Goal: Communication & Community: Answer question/provide support

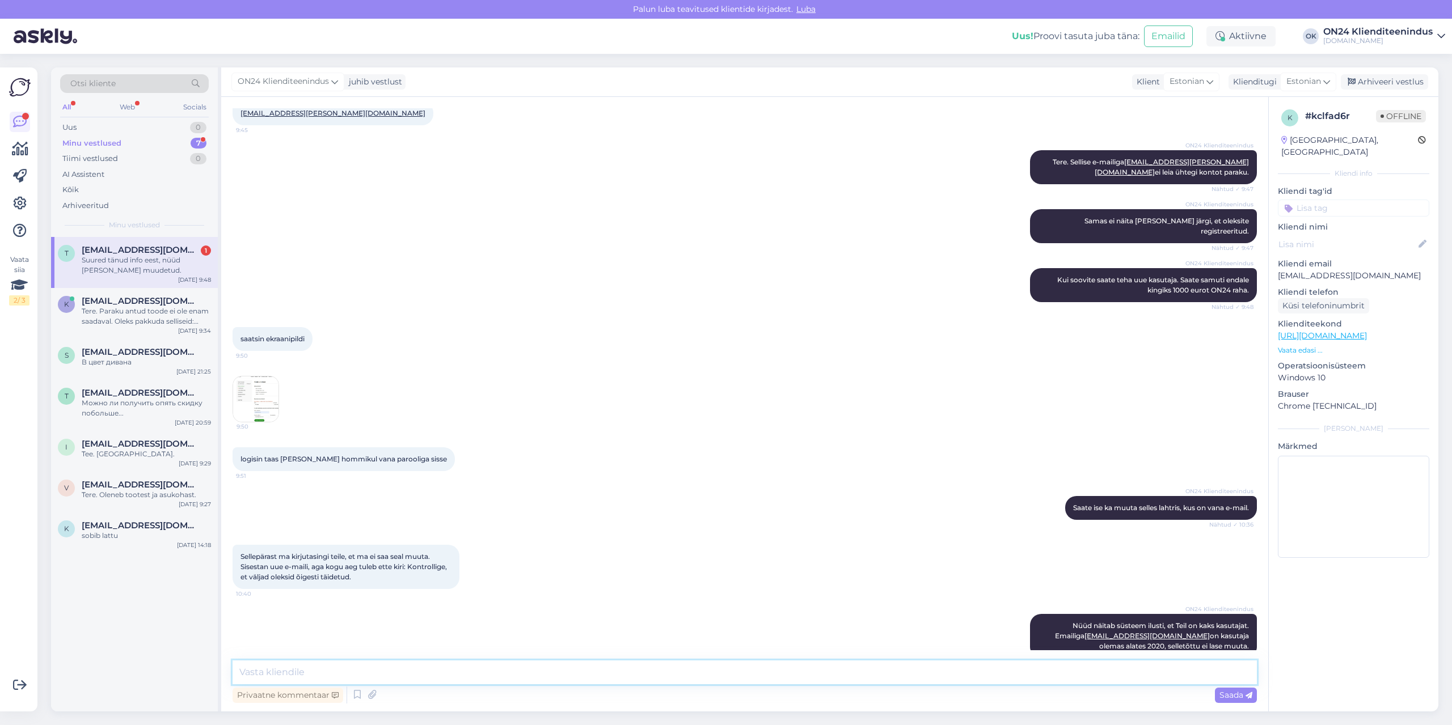
scroll to position [268, 0]
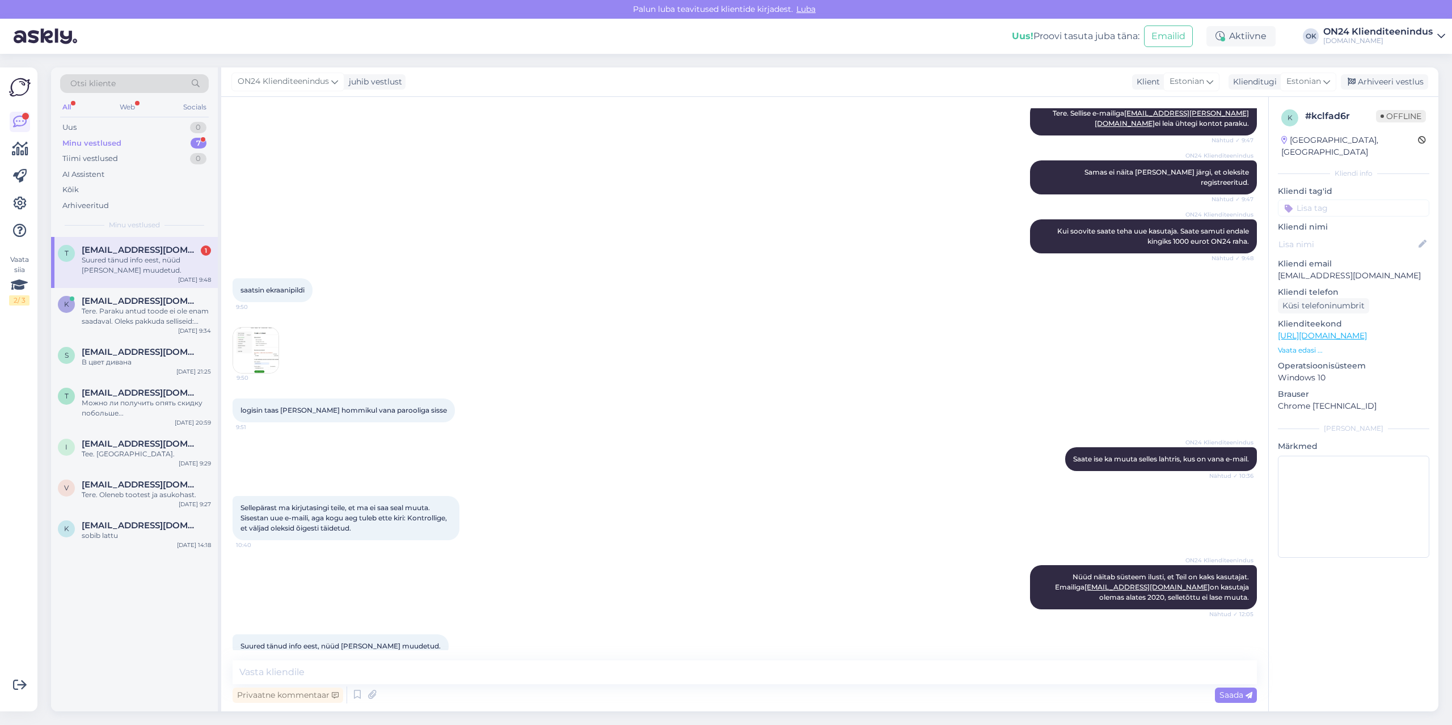
click at [104, 265] on div "Suured tänud info eest, nüüd [PERSON_NAME] muudetud." at bounding box center [146, 265] width 129 height 20
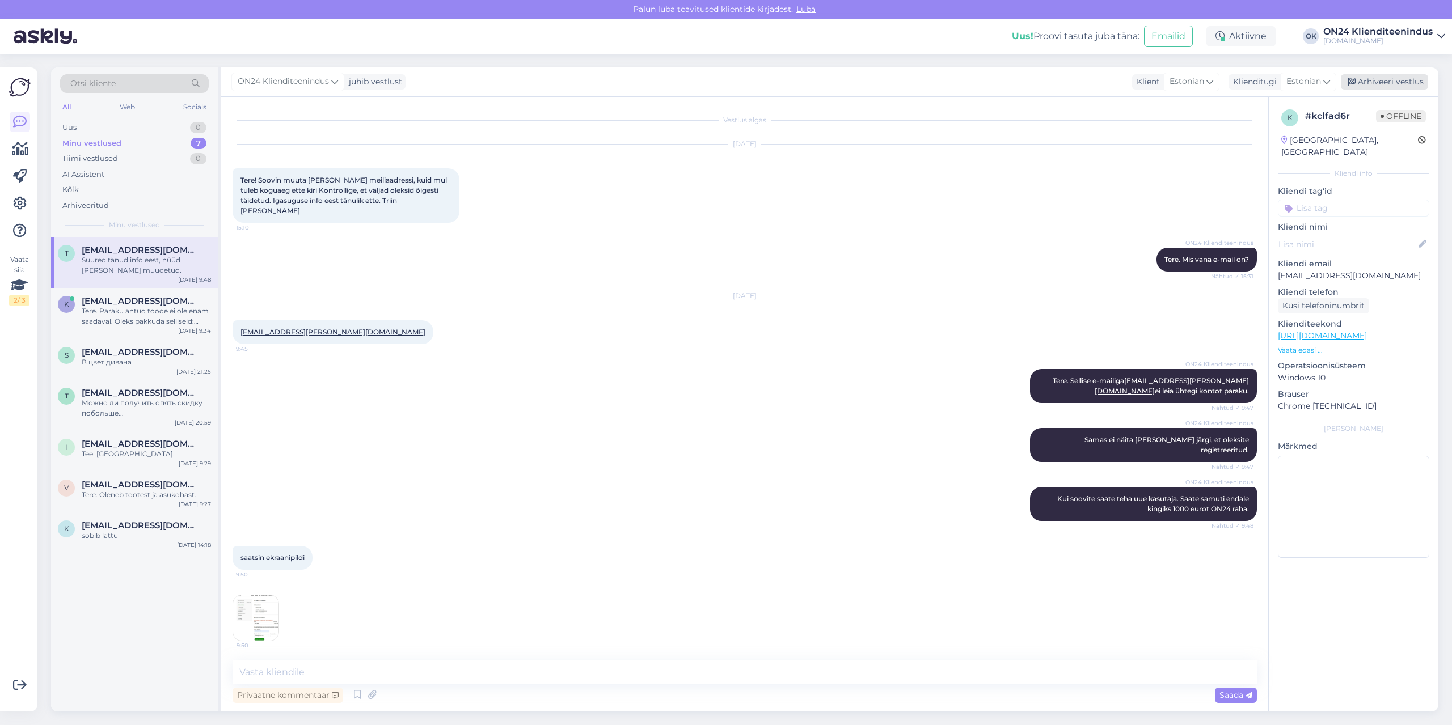
click at [1382, 87] on div "Arhiveeri vestlus" at bounding box center [1383, 81] width 87 height 15
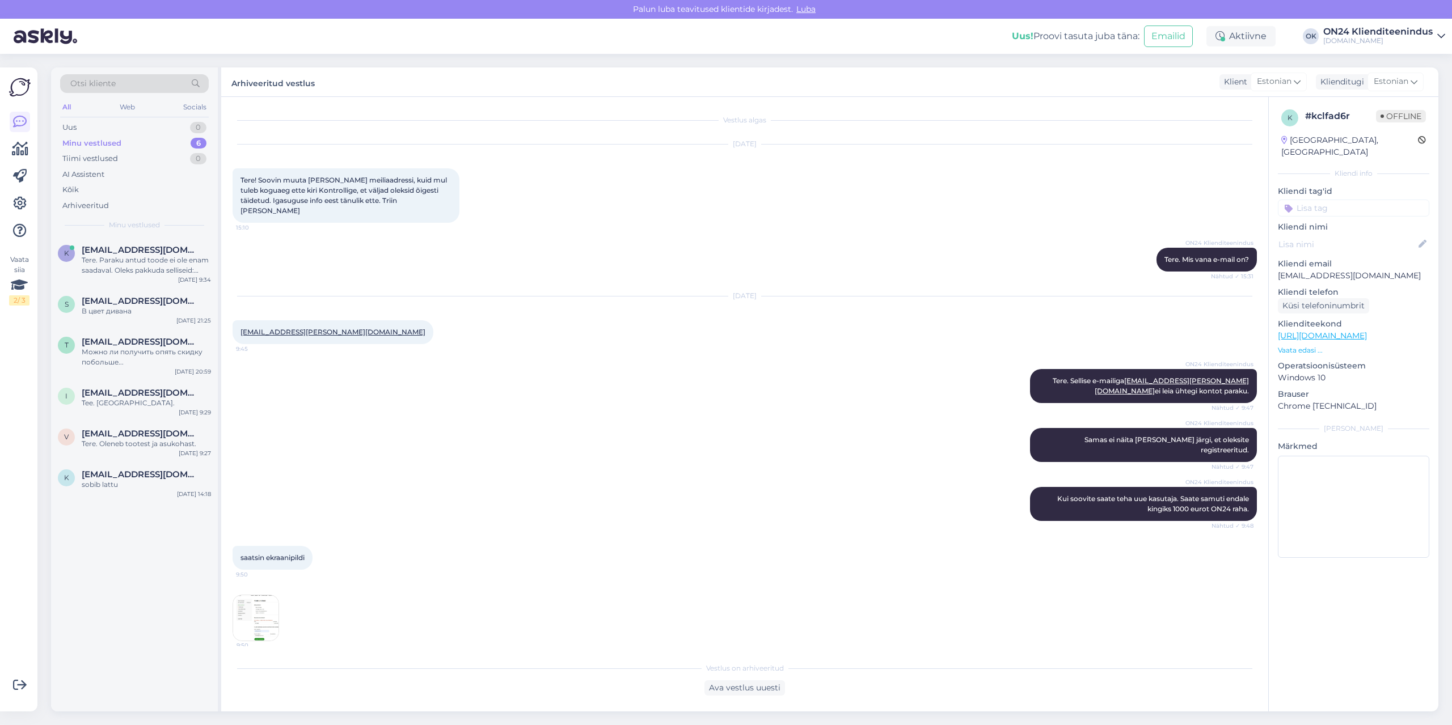
scroll to position [227, 0]
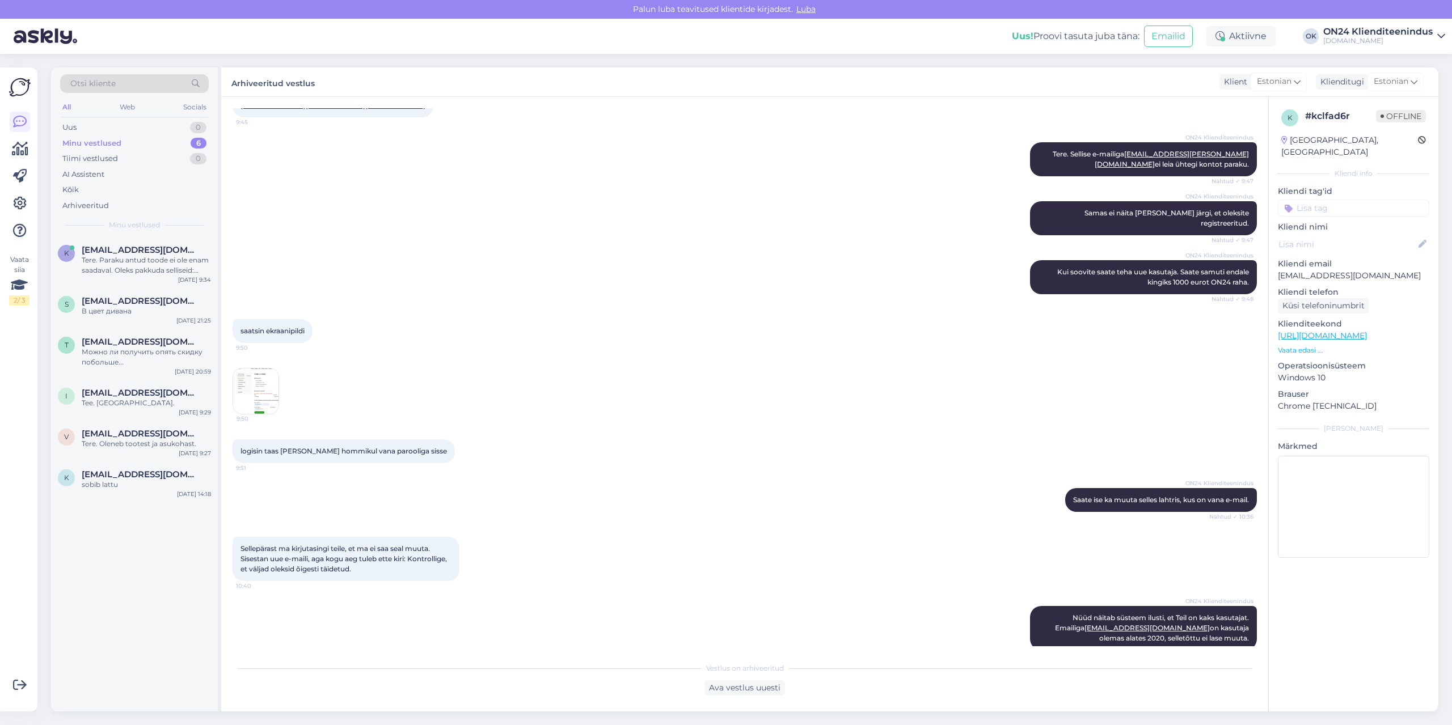
click at [122, 146] on div "Minu vestlused 6" at bounding box center [134, 144] width 149 height 16
click at [111, 129] on div "Uus 1" at bounding box center [134, 128] width 149 height 16
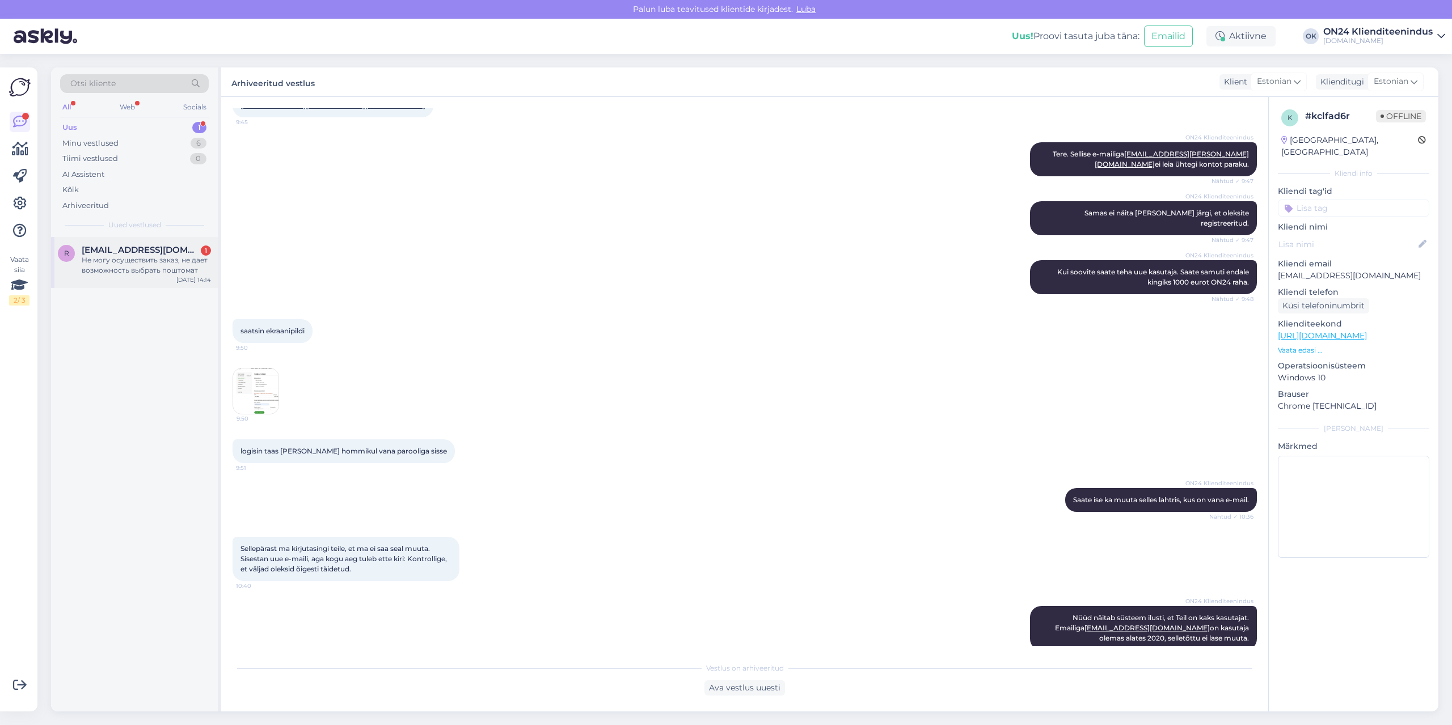
click at [125, 252] on span "[EMAIL_ADDRESS][DOMAIN_NAME]" at bounding box center [141, 250] width 118 height 10
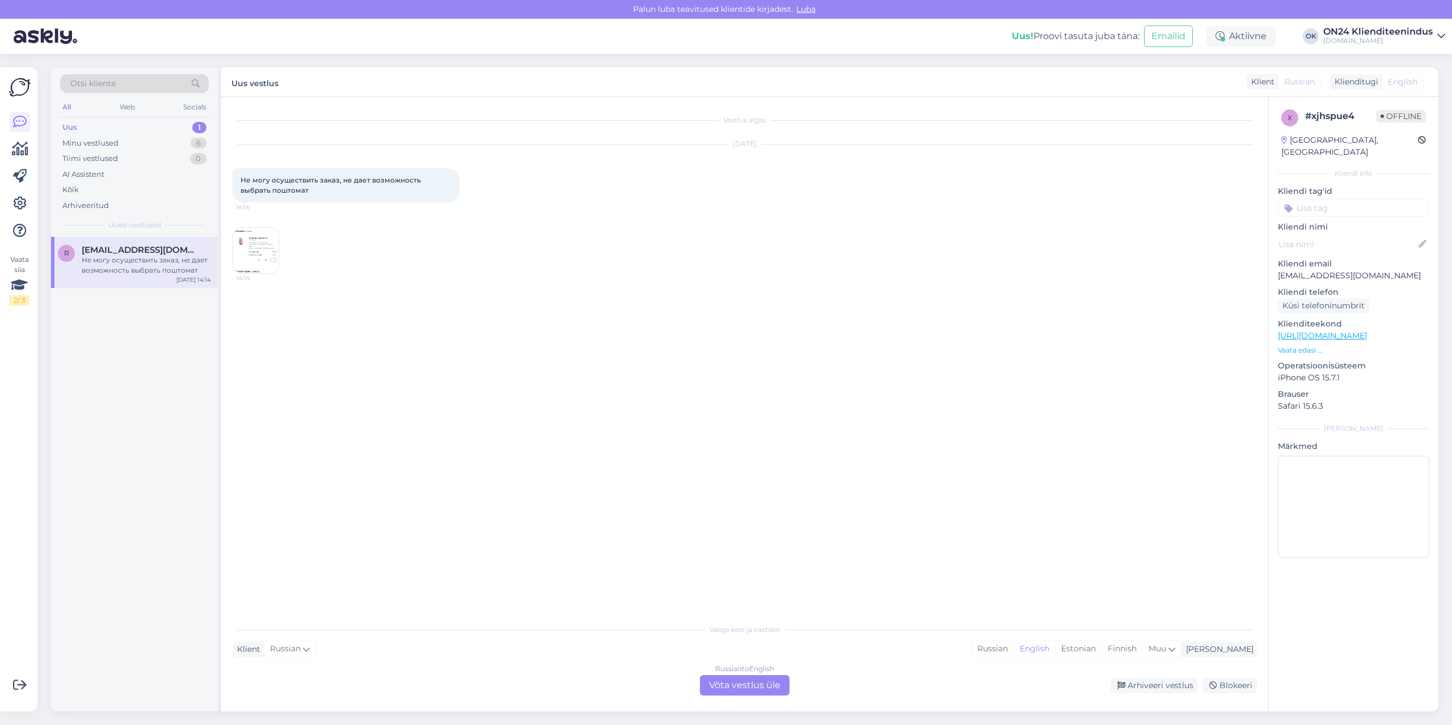
click at [252, 243] on img at bounding box center [255, 250] width 45 height 45
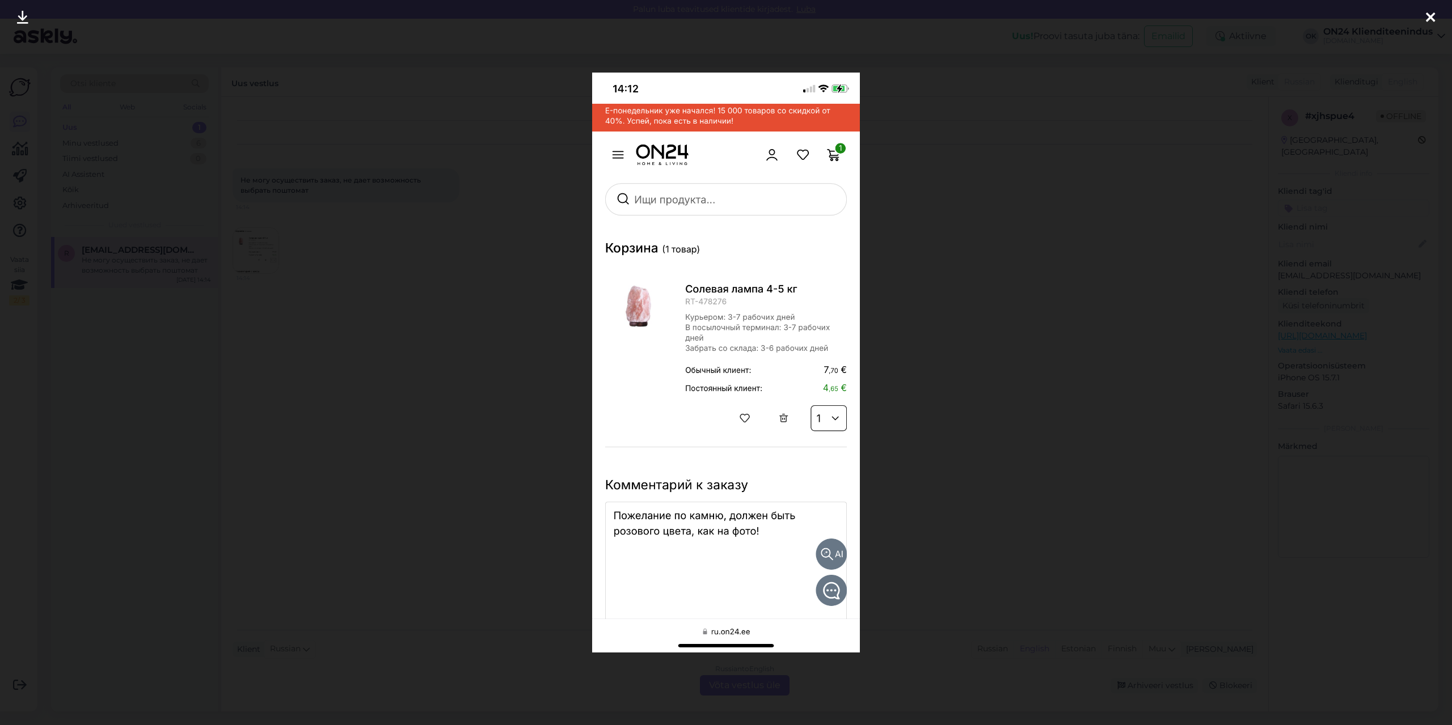
click at [332, 255] on div at bounding box center [726, 362] width 1452 height 725
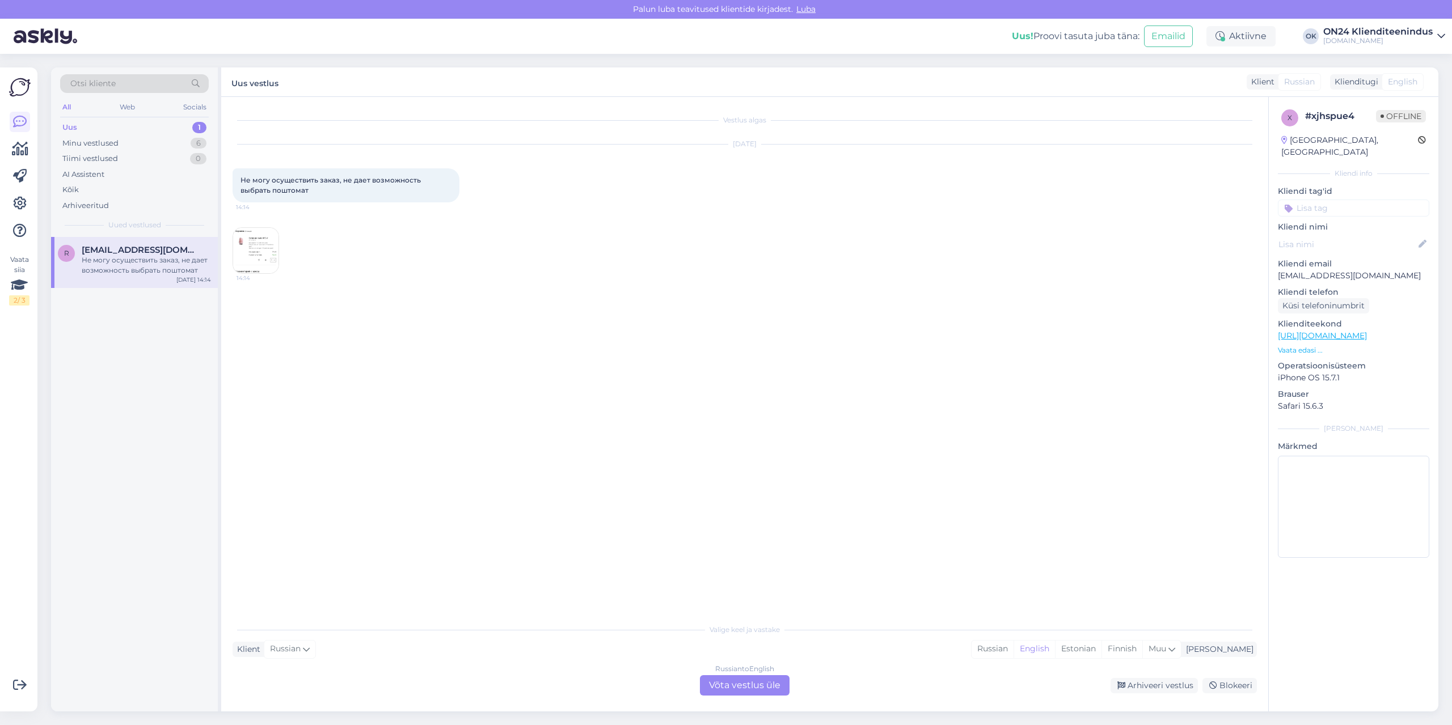
click at [256, 254] on img at bounding box center [255, 250] width 45 height 45
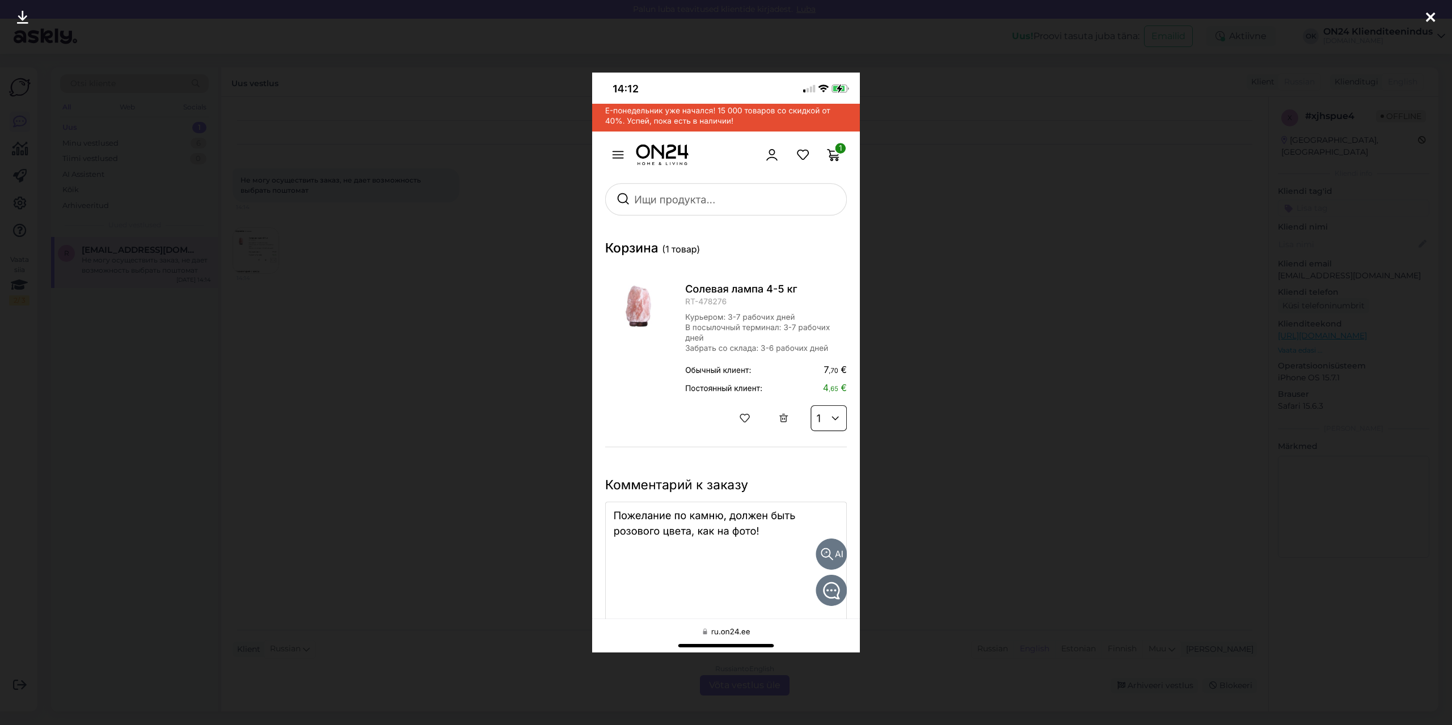
click at [458, 328] on div at bounding box center [726, 362] width 1452 height 725
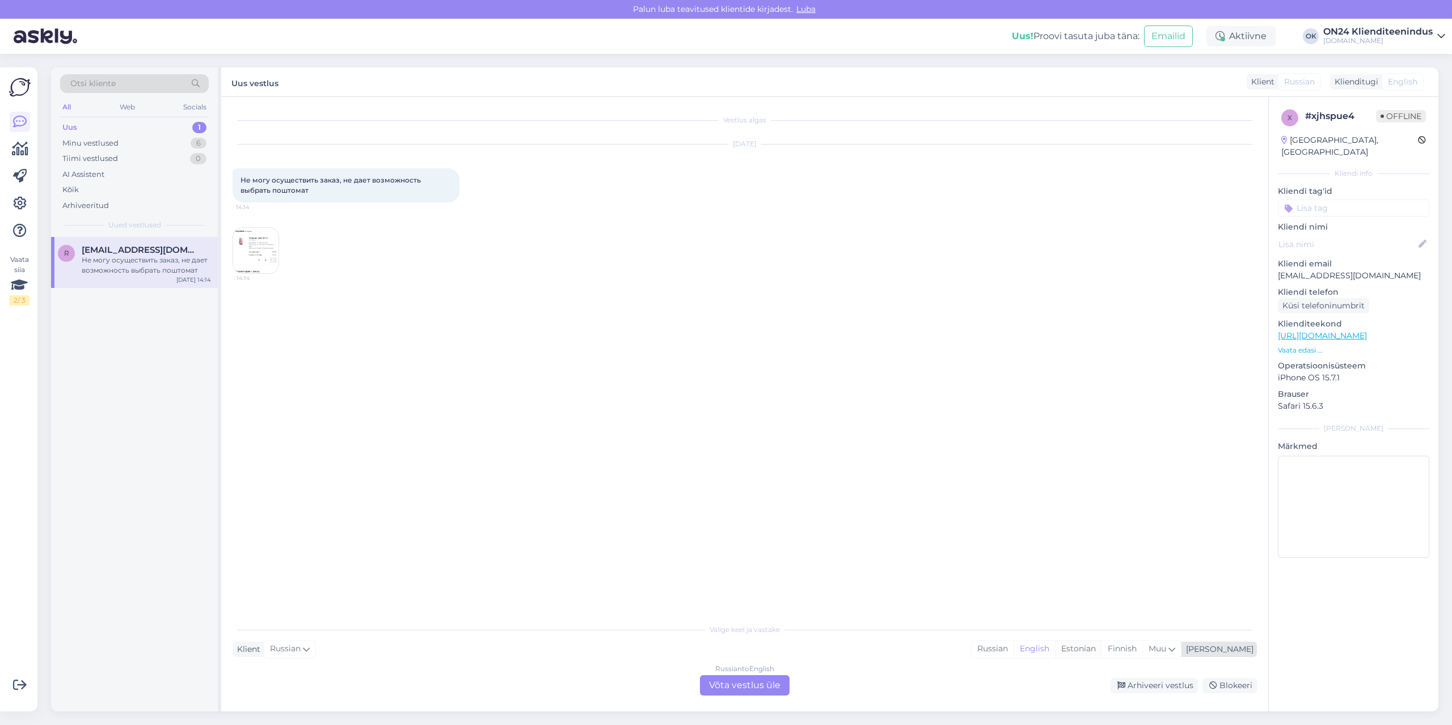
click at [1101, 649] on div "Estonian" at bounding box center [1078, 649] width 46 height 17
click at [751, 682] on div "Russian to Estonian Võta vestlus üle" at bounding box center [745, 685] width 90 height 20
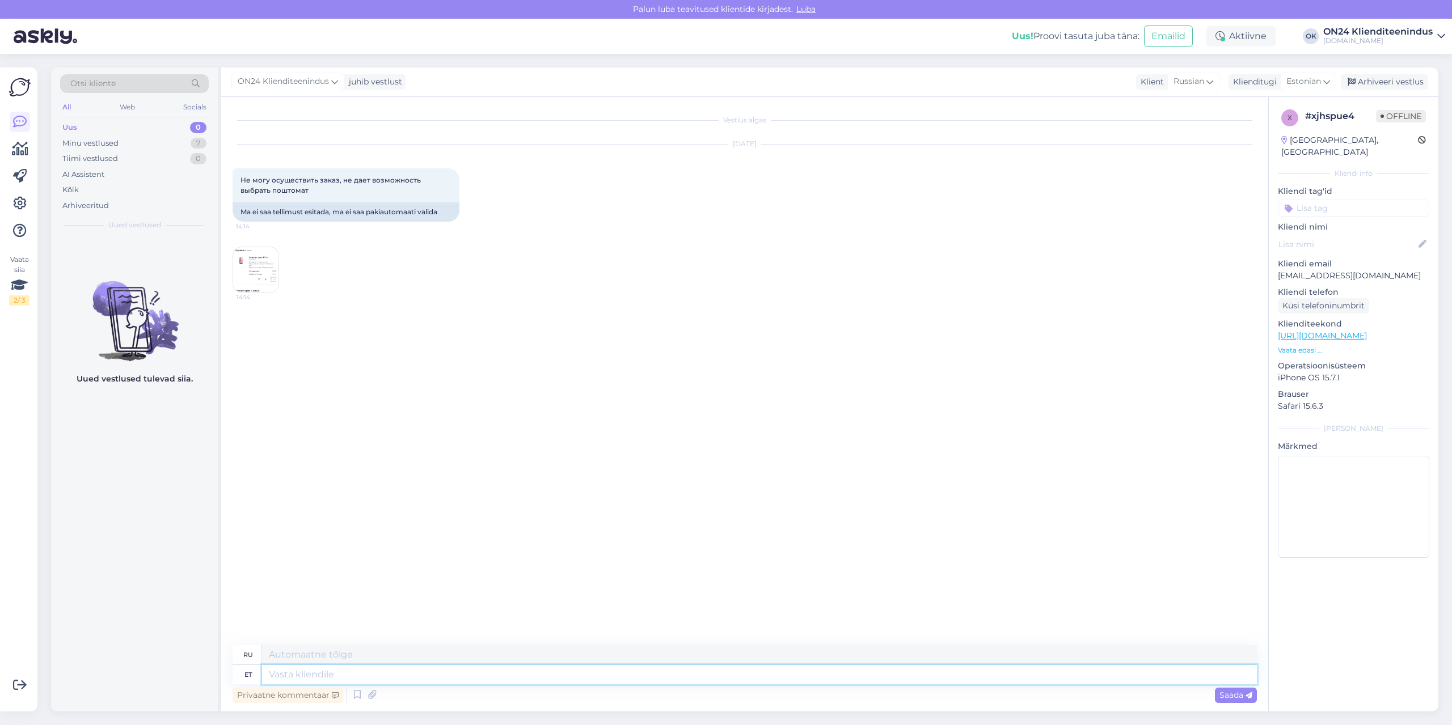
click at [739, 676] on textarea at bounding box center [759, 674] width 995 height 19
type textarea "Tere."
type textarea "Привет."
type textarea "Tere. Ostukorvist tu"
type textarea "Привет. Из корзины."
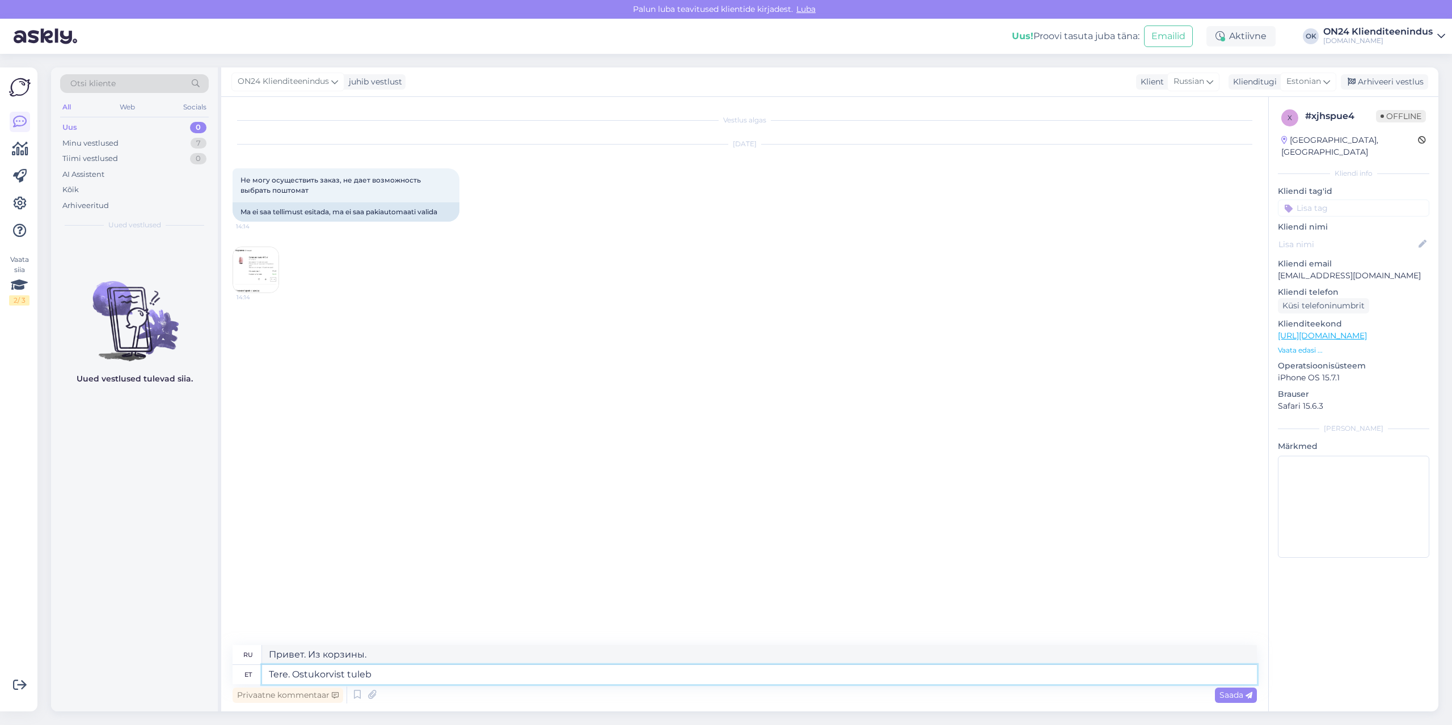
type textarea "Tere. Ostukorvist tuleb e"
type textarea "Здравствуйте. Корзина покупок"
type textarea "Tere. Ostukorvist tuleb edasi l"
type textarea "Здравствуйте. Корзина покупок будет продолжена."
type textarea "Tere. Ostukorvist tuleb edasi liikuda, et"
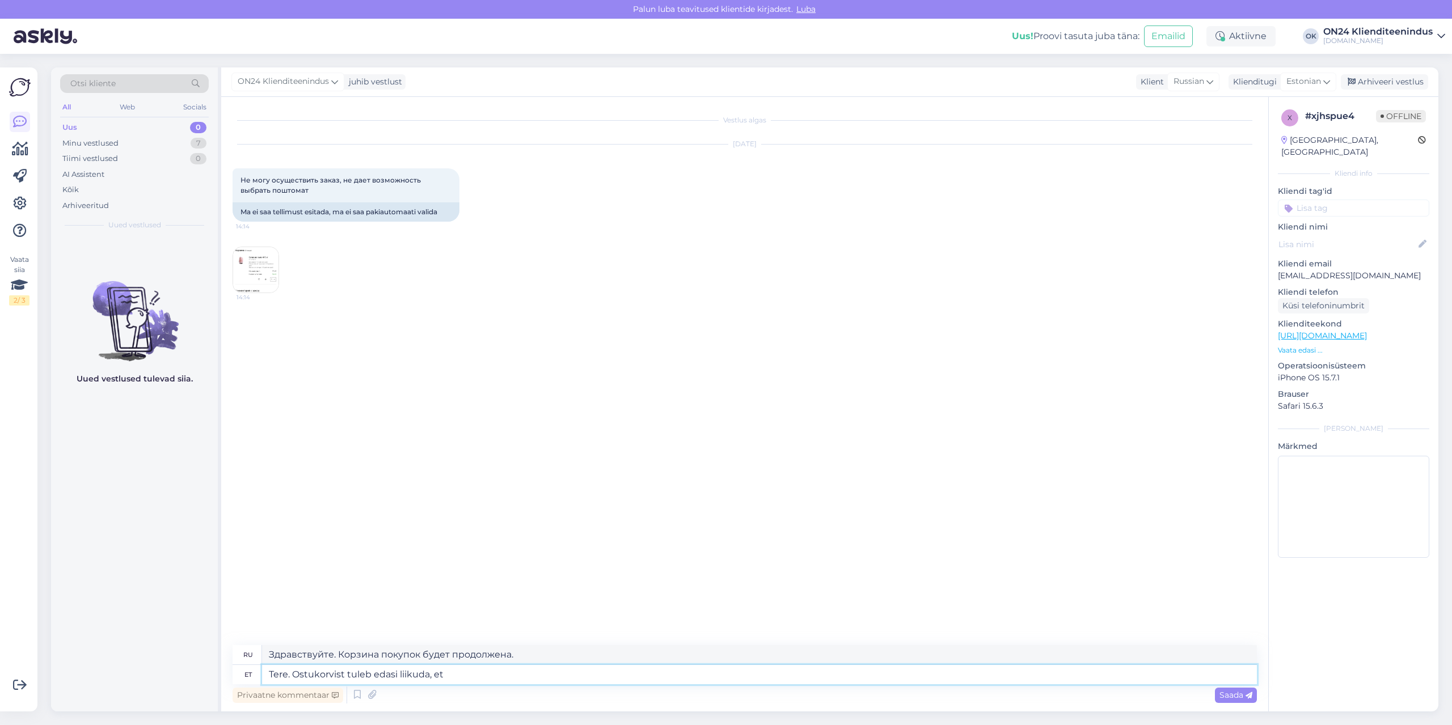
type textarea "Здравствуйте. Вам нужно перейти из корзины покупок."
type textarea "Tere. Ostukorvist tuleb edasi liikuda, et teh"
type textarea "Здравствуйте. Вам нужно перейти из корзины покупок в"
type textarea "Tere. Ostukorvist tuleb edasi liikuda, et teha tr"
type textarea "Здравствуйте. Вам нужно перейти из корзины покупок, чтобы сделать"
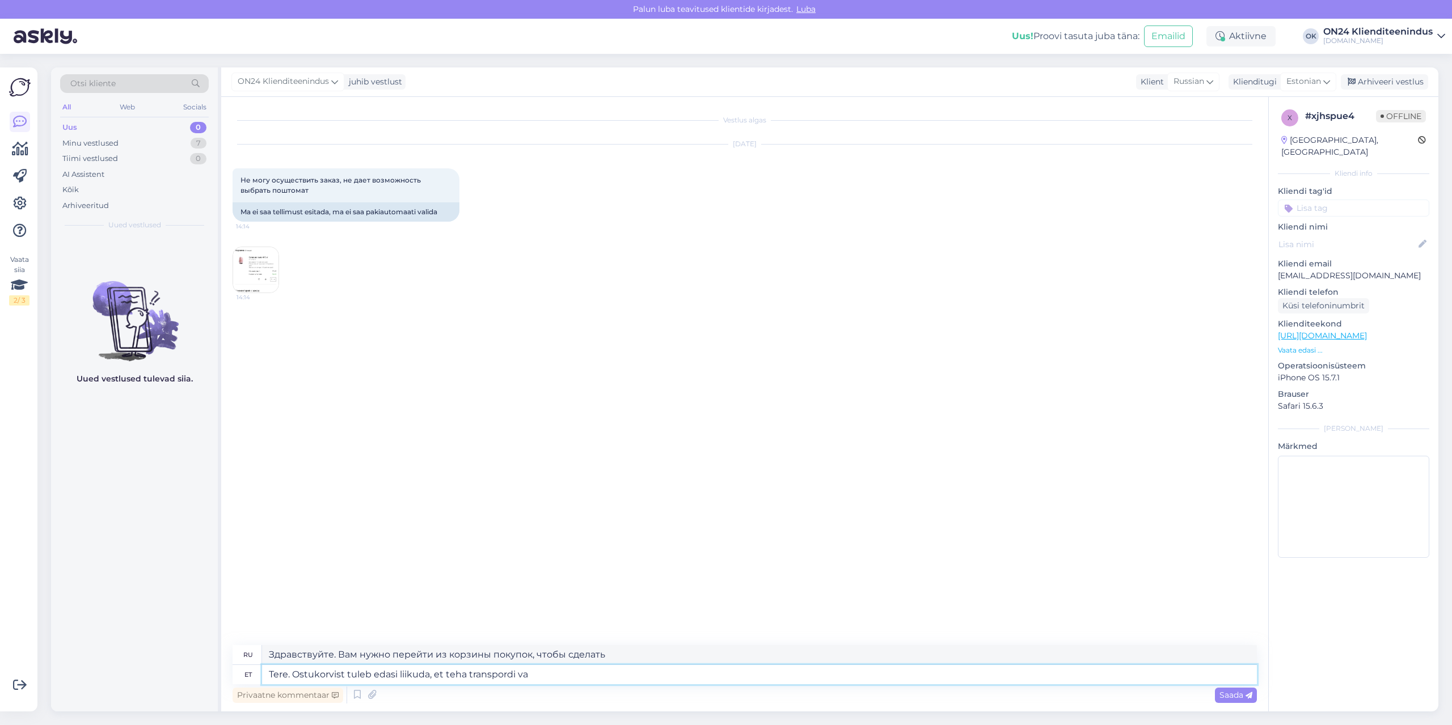
type textarea "Tere. Ostukorvist tuleb edasi liikuda, et teha transpordi val"
type textarea "Здравствуйте. Чтобы сделать перевод, вам нужно выйти из корзины покупок."
type textarea "Tere. Ostukorvist tuleb edasi liikuda, et teha transpordi valik"
type textarea "Здравствуйте. Вам нужно перейти из корзины покупок вперёд, чтобы выбрать трансп…"
type textarea "Tere. Ostukorvist tuleb edasi liikuda, et teha transpordi valik."
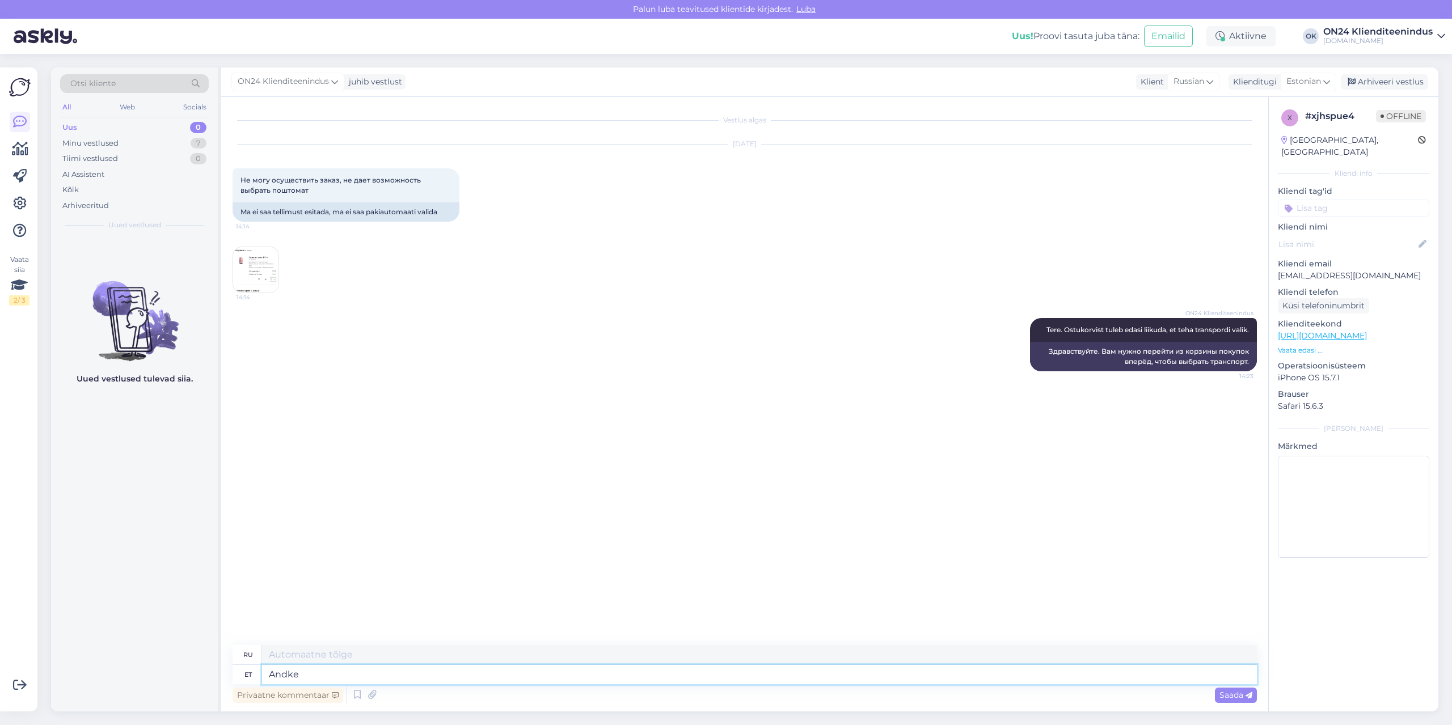
type textarea "Andke t"
type textarea "Давать"
type textarea "Andke teada,"
type textarea "Дайте мне знать,"
type textarea "Andke teada, kas s"
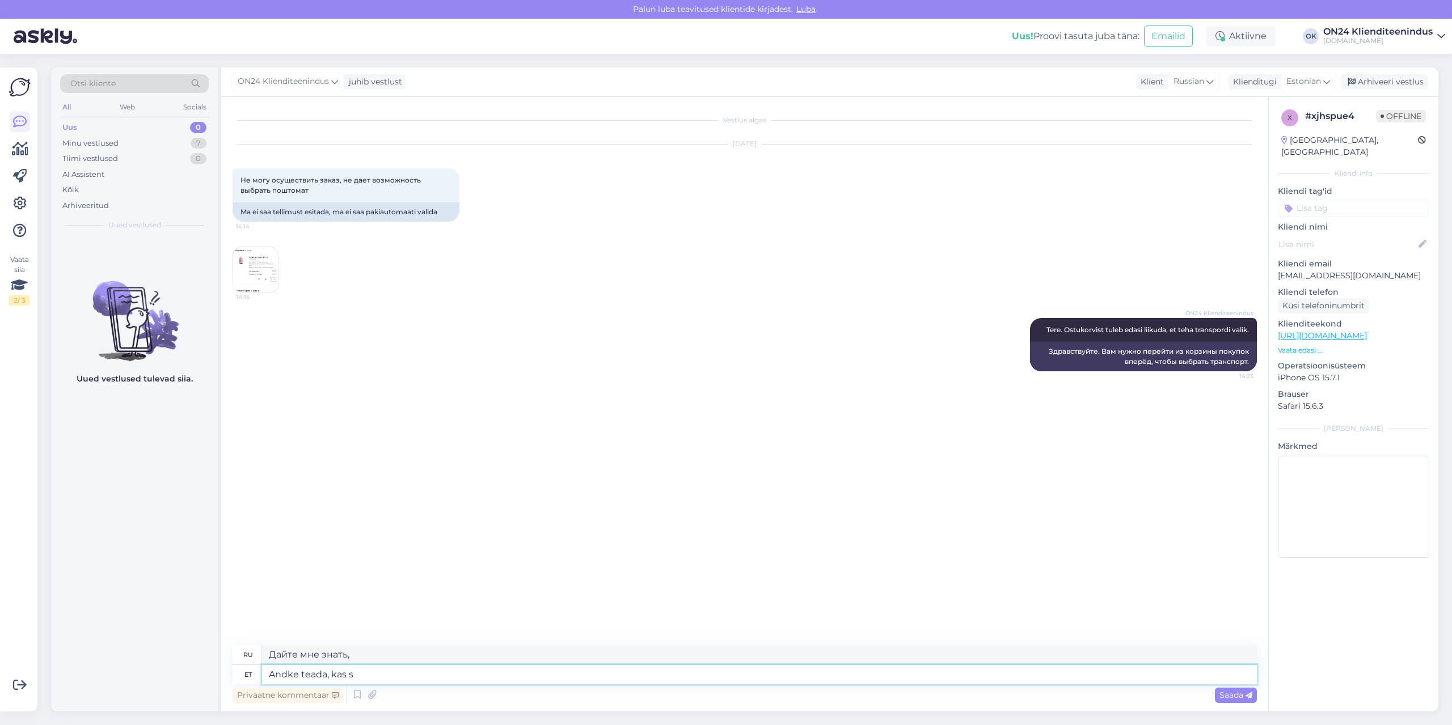
type textarea "Дайте мне знать, если"
type textarea "Andke teada, kas saate te"
type textarea "Дай мне знать, если сможешь"
type textarea "Andke te"
type textarea "Дайте мне знать, если"
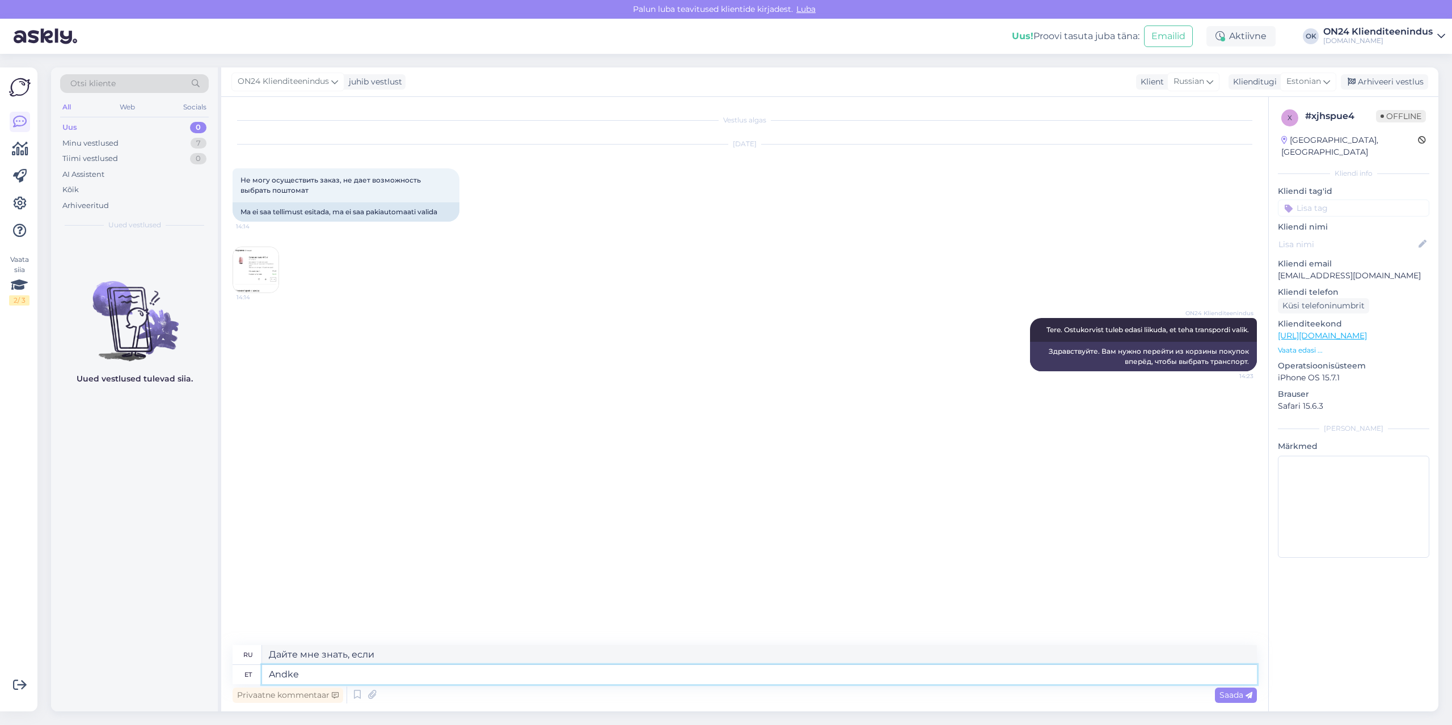
type textarea "Andk"
type textarea "Дайте мне знать,"
type textarea "A"
type textarea "Давать"
type textarea "Saame"
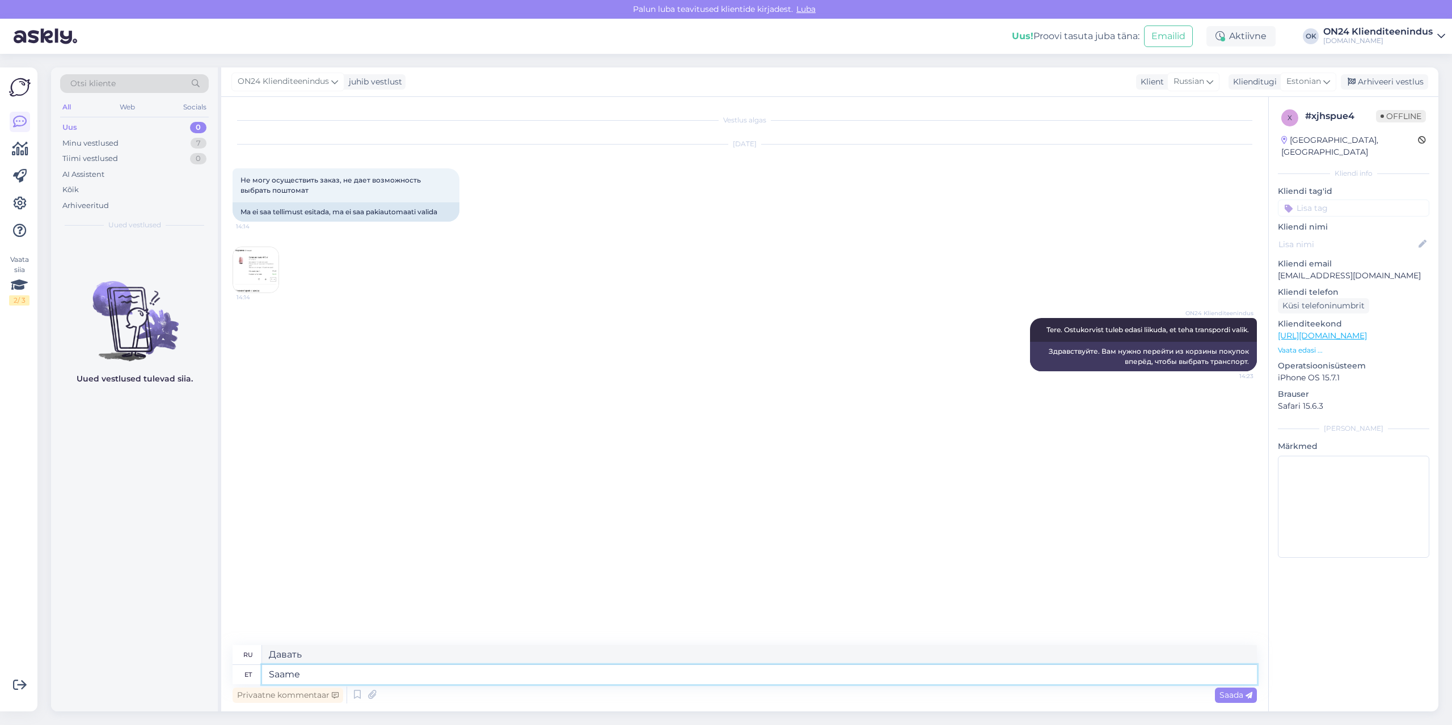
type textarea "Мы можем"
type textarea "Saame vormistada ka"
type textarea "Мы также можем формализовать"
type textarea "Saame vormistada [PERSON_NAME] ee"
type textarea "Мы также можем формализовать ваш"
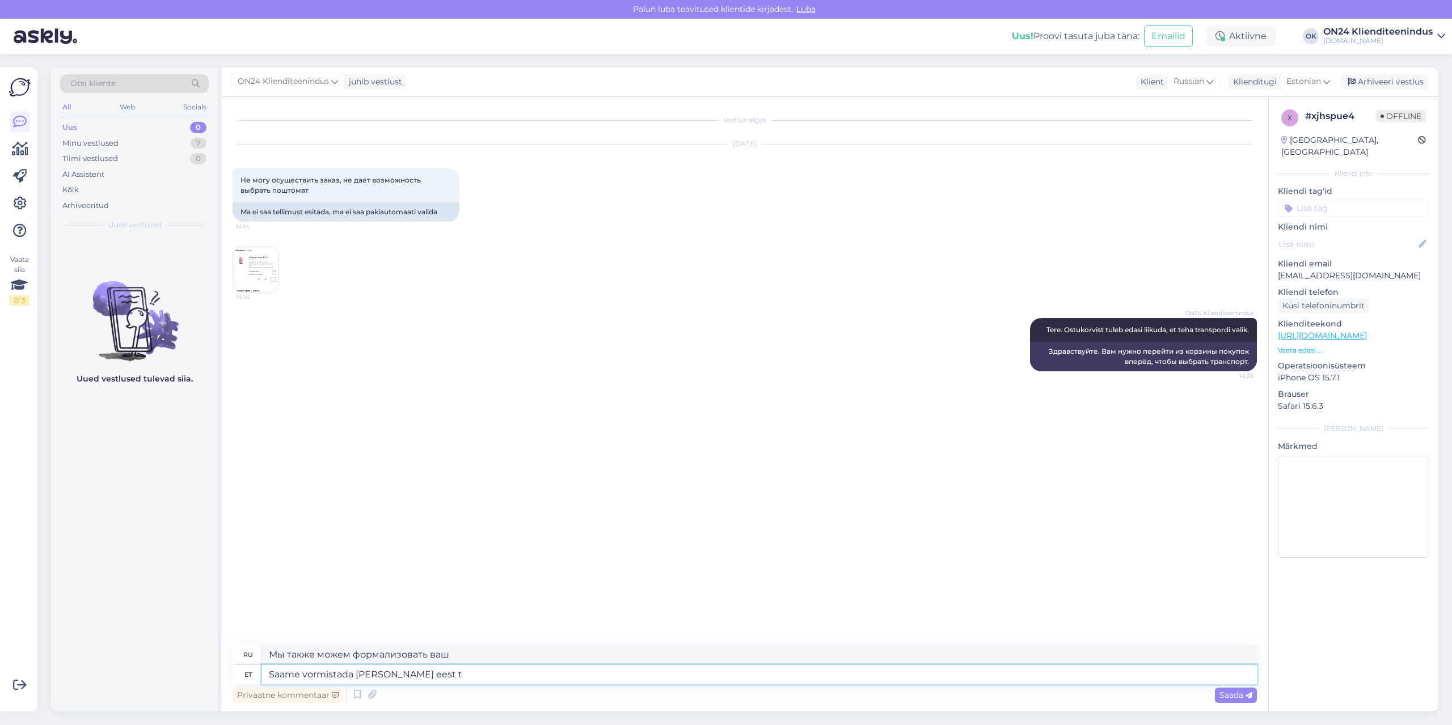
type textarea "Saame vormistada [PERSON_NAME] eest te"
type textarea "Мы также можем оформить это для вас."
type textarea "Saame vormistada [PERSON_NAME] eest tellimuse."
type textarea "Мы также можем оформить заказ для вас."
